Goal: Use online tool/utility: Utilize a website feature to perform a specific function

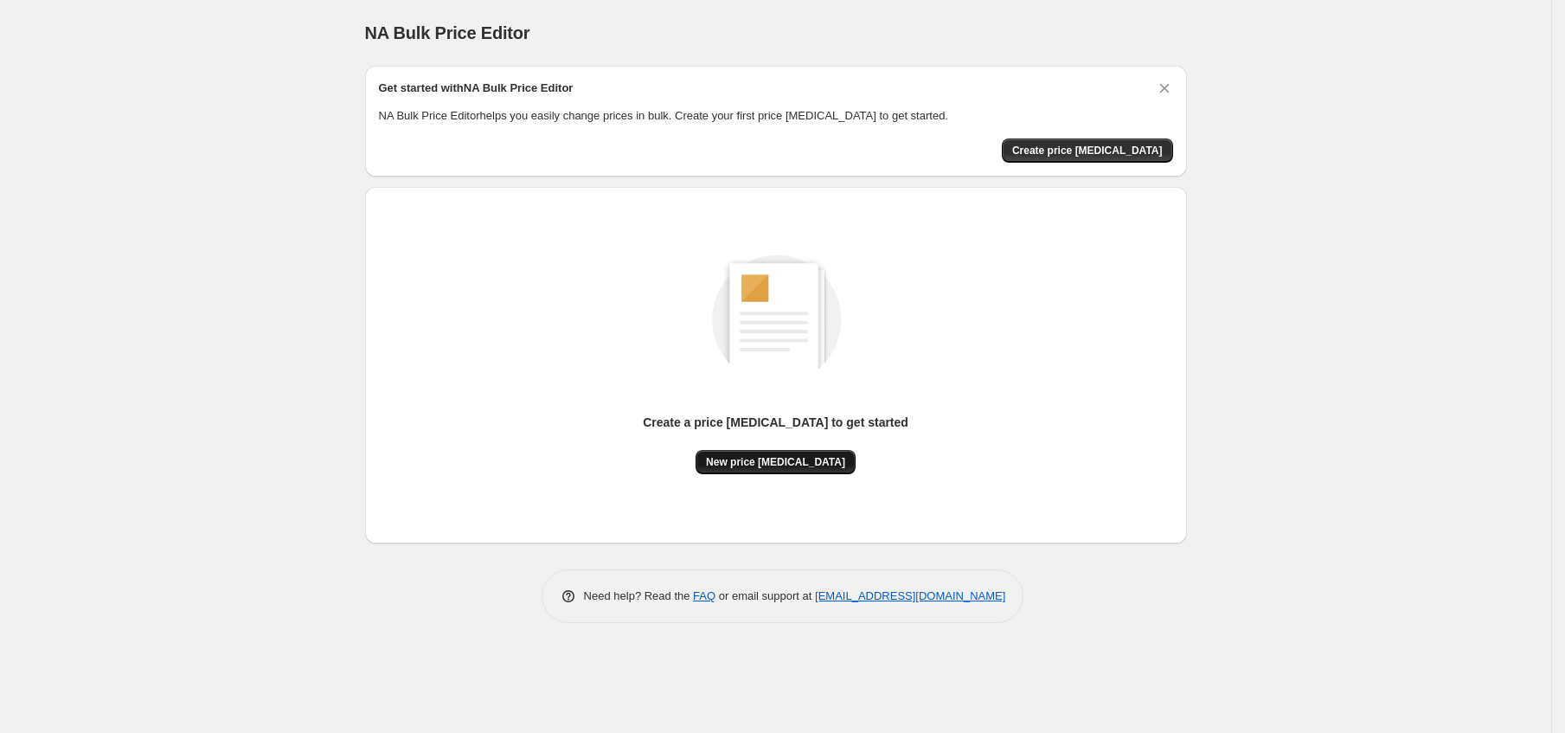
click at [790, 471] on button "New price [MEDICAL_DATA]" at bounding box center [776, 462] width 160 height 24
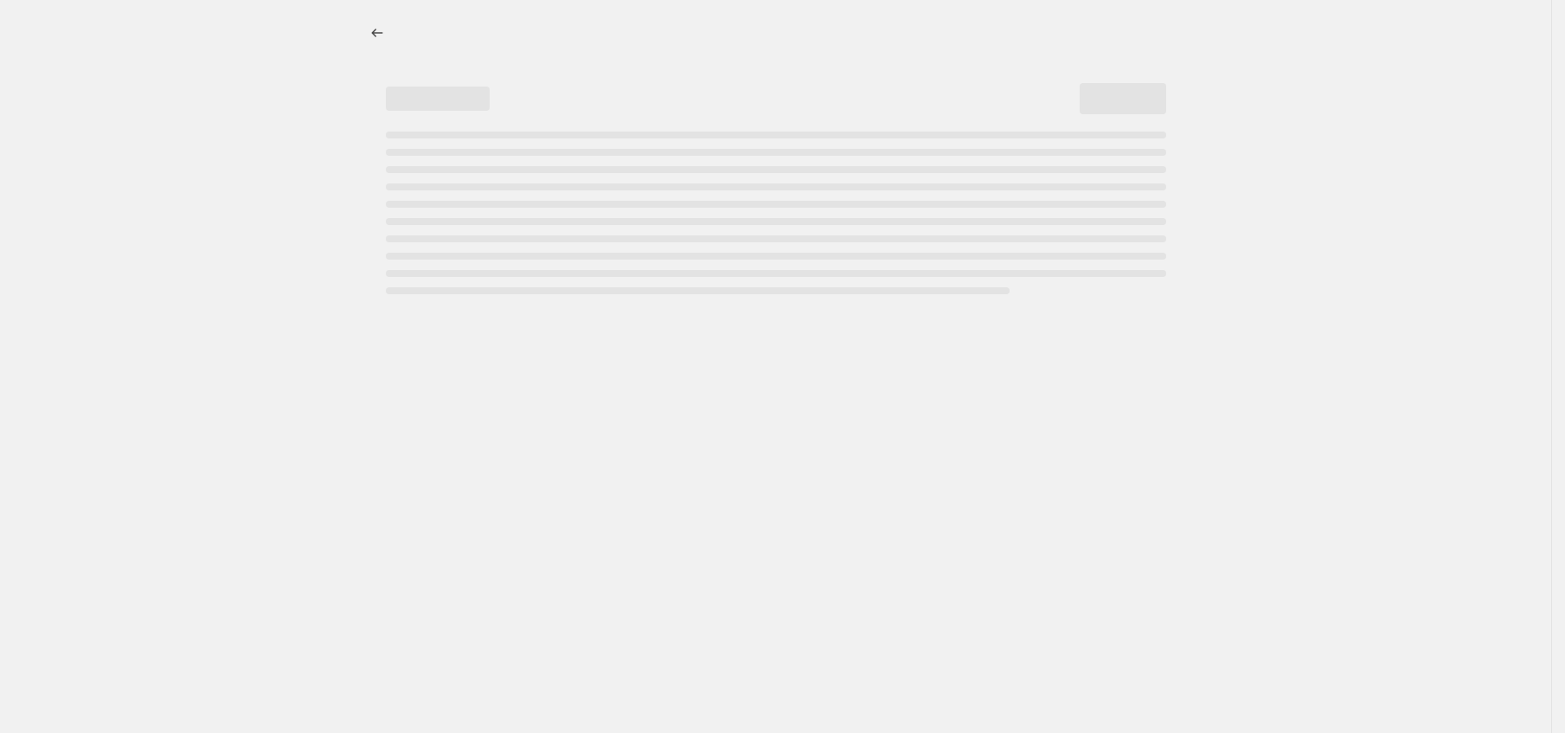
select select "percentage"
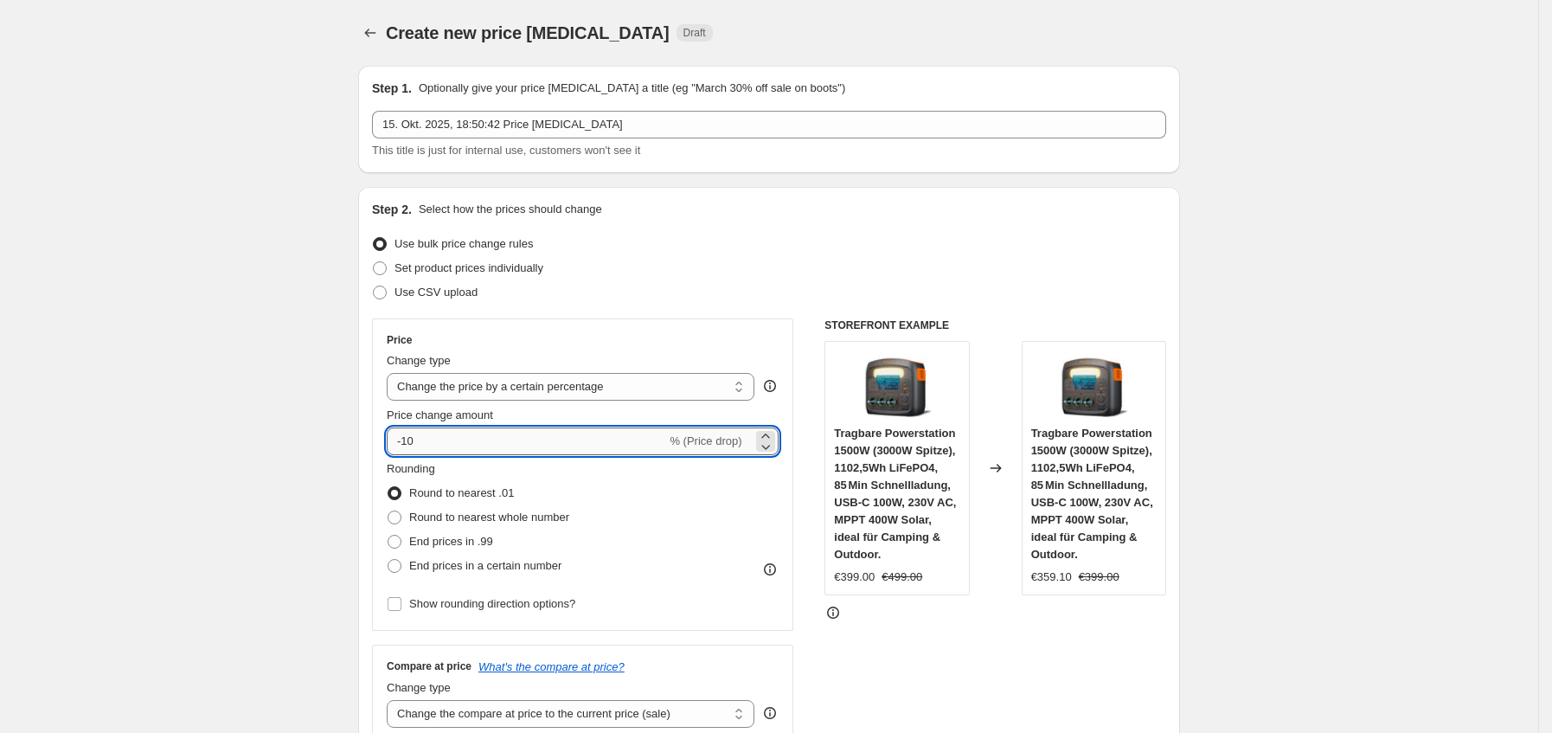
click at [516, 446] on input "-10" at bounding box center [526, 441] width 279 height 28
type input "-1"
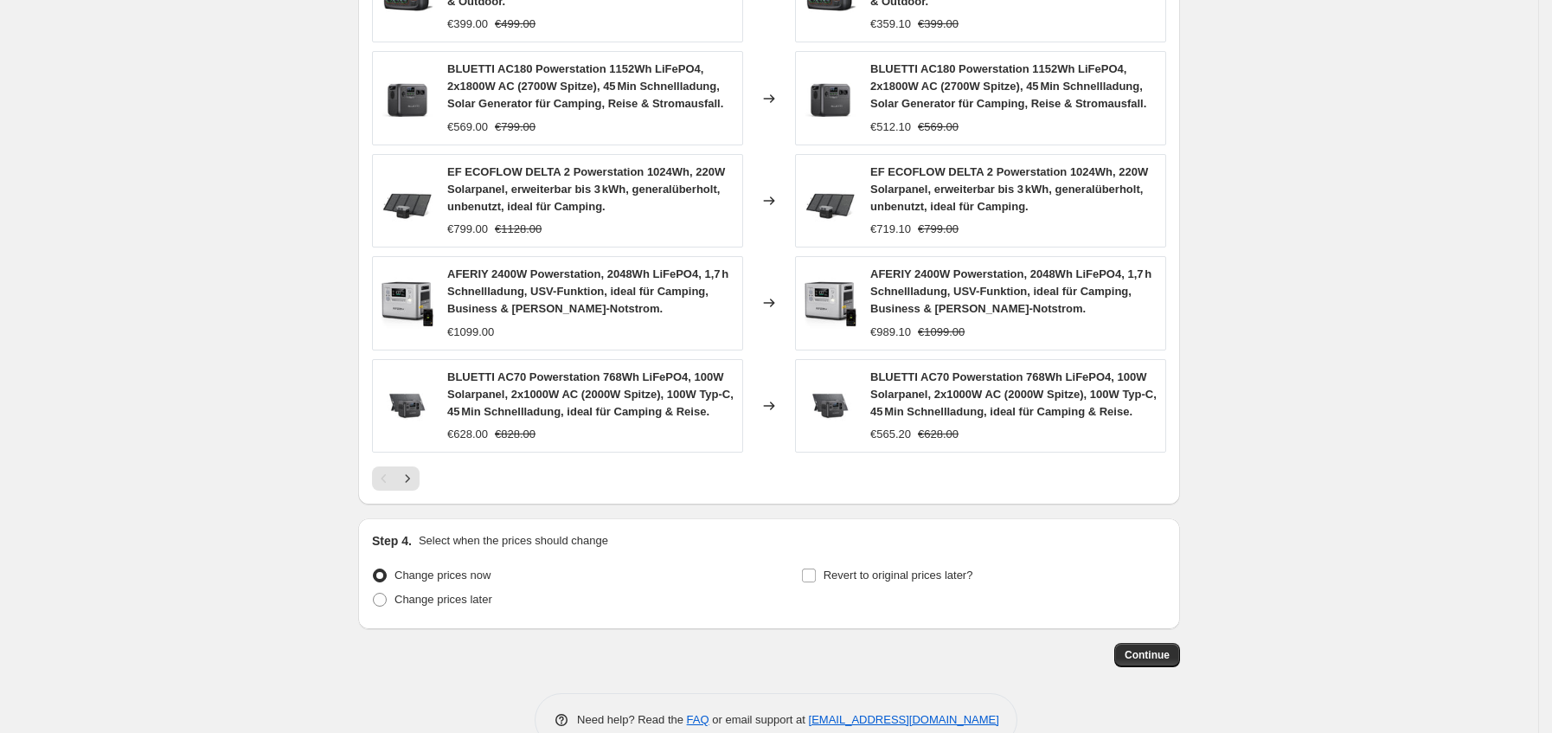
scroll to position [1134, 0]
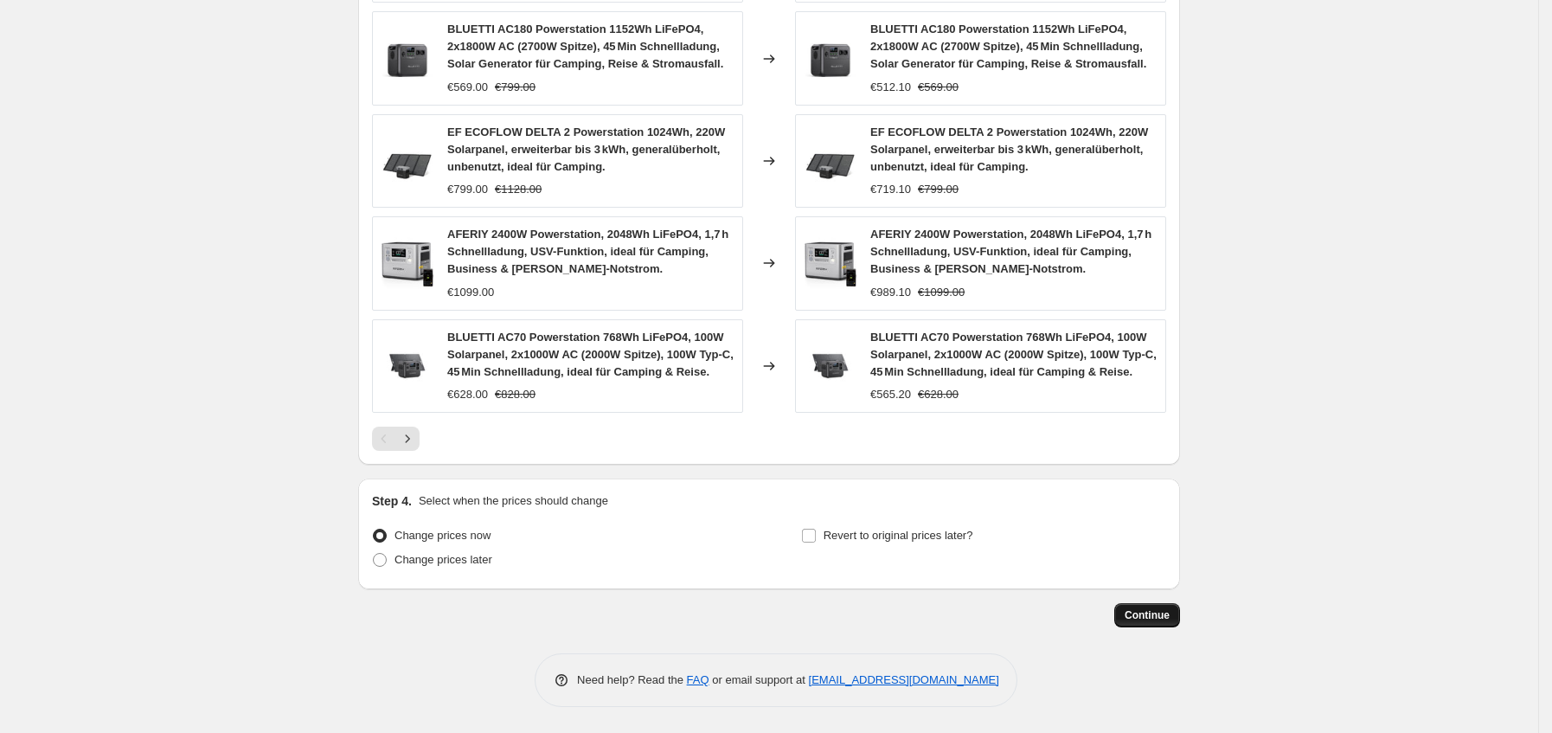
type input "-35"
click at [1140, 615] on span "Continue" at bounding box center [1147, 615] width 45 height 14
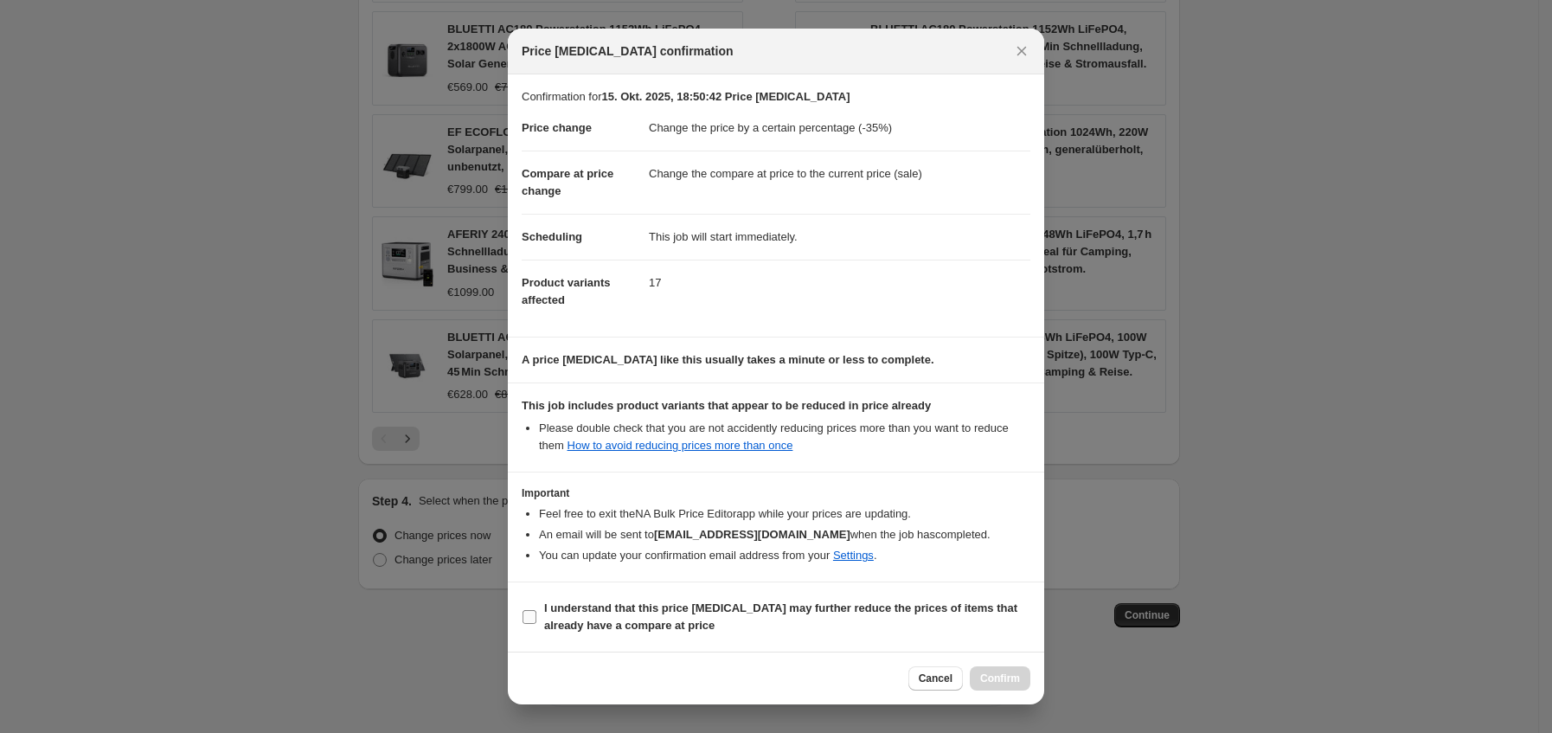
click at [554, 620] on b "I understand that this price [MEDICAL_DATA] may further reduce the prices of it…" at bounding box center [780, 616] width 473 height 30
click at [536, 620] on input "I understand that this price [MEDICAL_DATA] may further reduce the prices of it…" at bounding box center [530, 617] width 14 height 14
checkbox input "true"
click at [1023, 680] on button "Confirm" at bounding box center [1000, 678] width 61 height 24
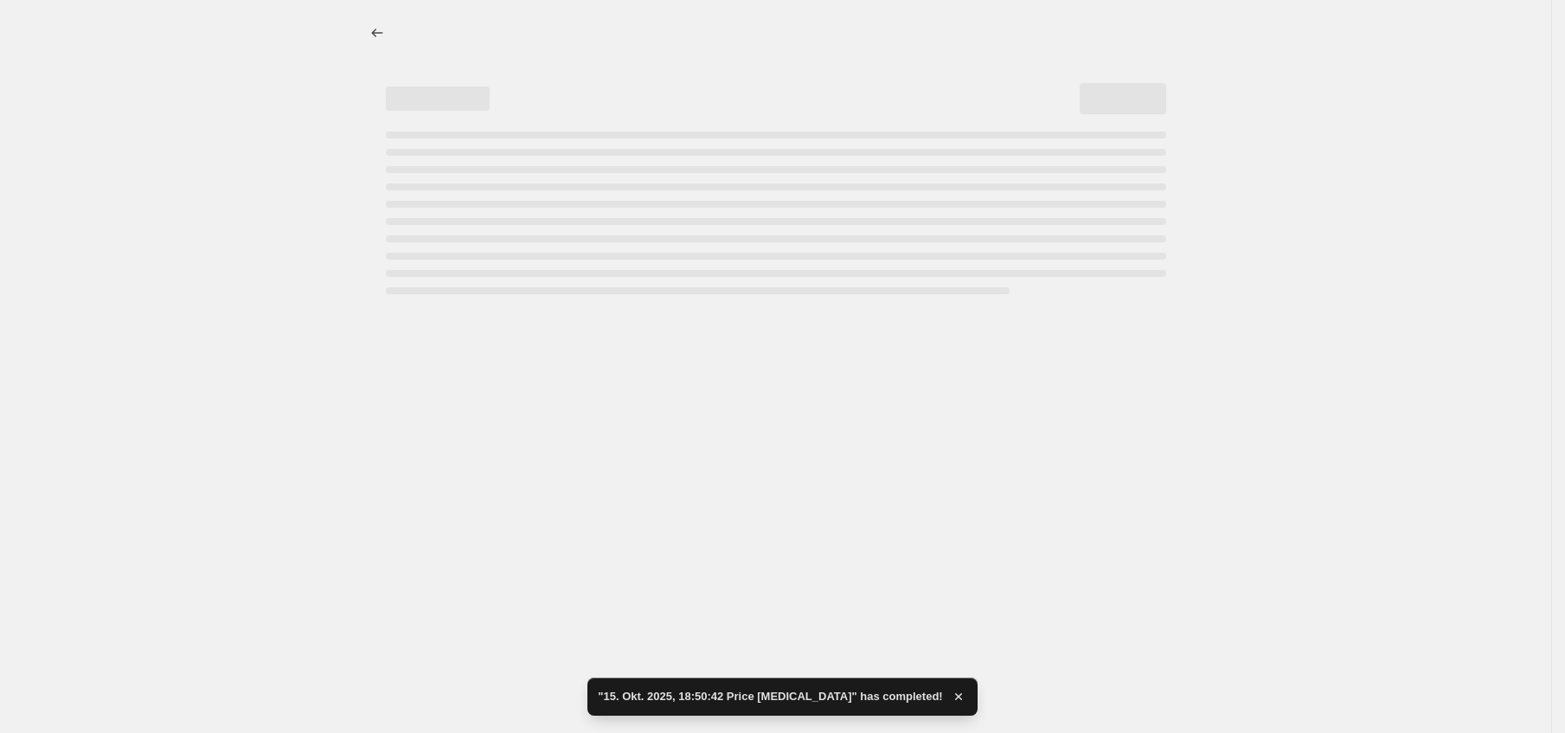
select select "percentage"
